Goal: Find specific page/section: Find specific page/section

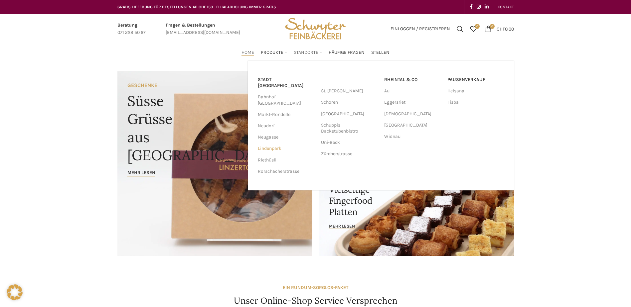
click at [275, 143] on link "Lindenpark" at bounding box center [286, 148] width 57 height 11
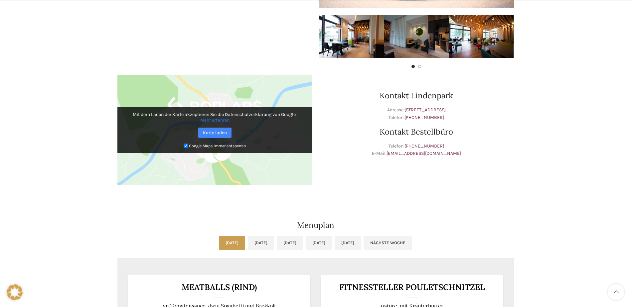
scroll to position [366, 0]
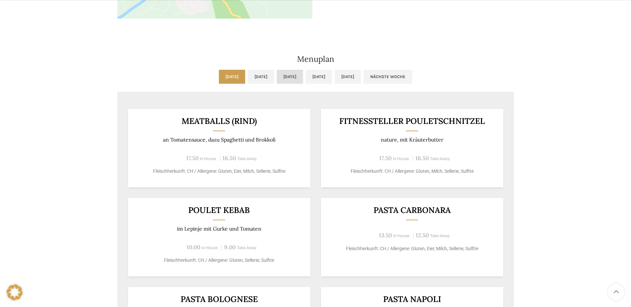
click at [301, 77] on link "[DATE]" at bounding box center [290, 77] width 26 height 14
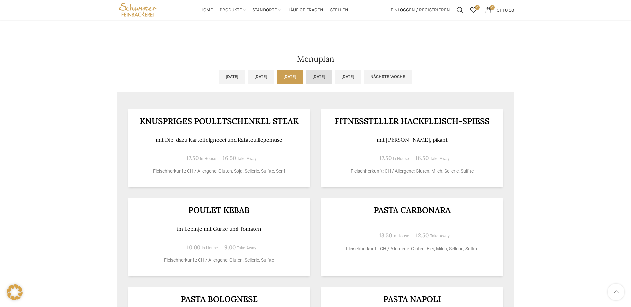
click at [332, 77] on link "[DATE]" at bounding box center [319, 77] width 26 height 14
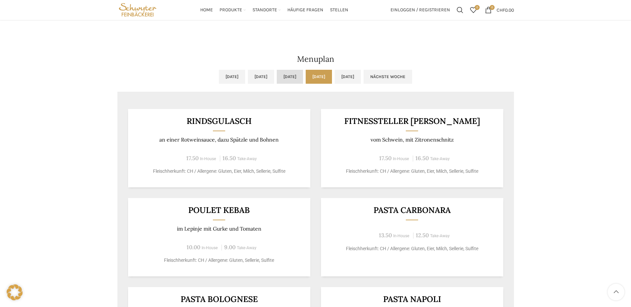
click at [285, 77] on link "Mi, 13.08.2025" at bounding box center [290, 77] width 26 height 14
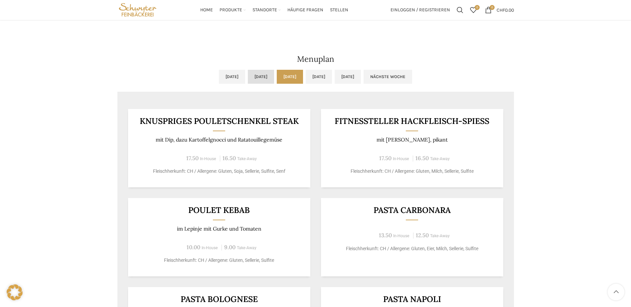
click at [256, 75] on link "Di, 12.08.2025" at bounding box center [261, 77] width 26 height 14
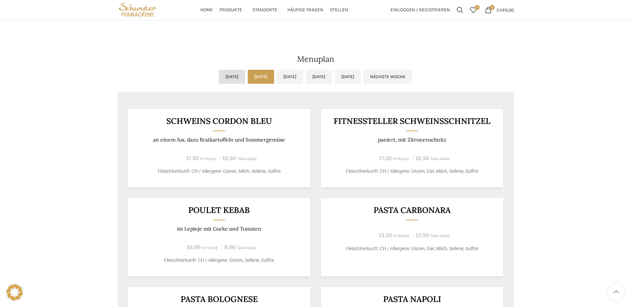
click at [219, 77] on link "Mo, 11.08.2025" at bounding box center [232, 77] width 26 height 14
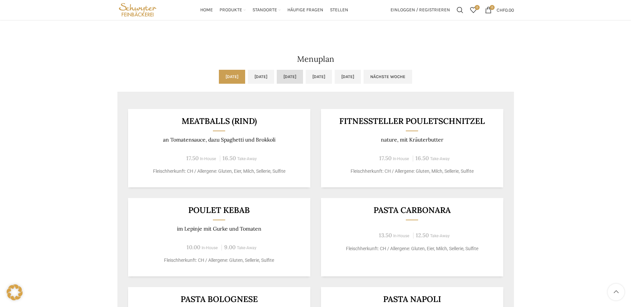
drag, startPoint x: 256, startPoint y: 77, endPoint x: 268, endPoint y: 77, distance: 12.6
click at [256, 77] on link "Di, 12.08.2025" at bounding box center [261, 77] width 26 height 14
click at [297, 77] on link "Mi, 13.08.2025" at bounding box center [290, 77] width 26 height 14
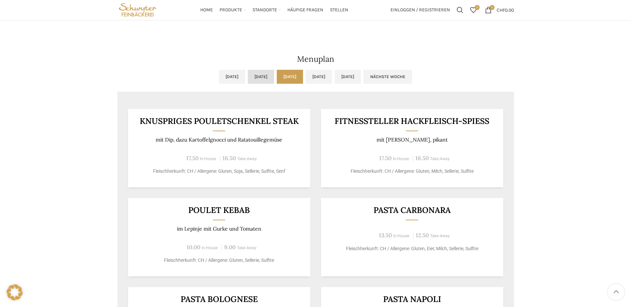
click at [248, 80] on link "Di, 12.08.2025" at bounding box center [261, 77] width 26 height 14
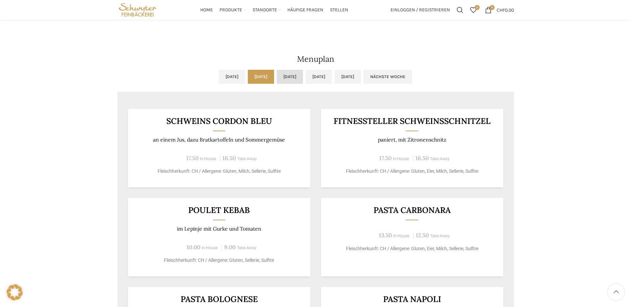
click at [303, 78] on link "Mi, 13.08.2025" at bounding box center [290, 77] width 26 height 14
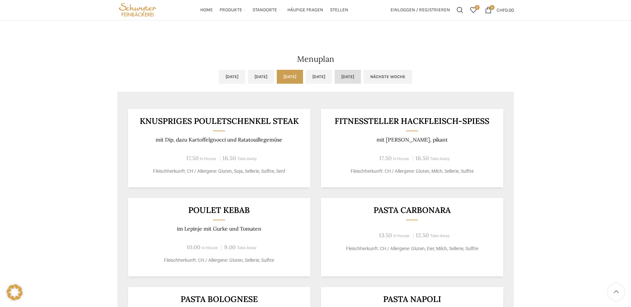
click at [361, 78] on link "Fr, 15.08.2025" at bounding box center [348, 77] width 26 height 14
